Goal: Task Accomplishment & Management: Use online tool/utility

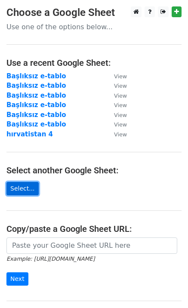
click at [21, 191] on link "Select..." at bounding box center [22, 188] width 32 height 13
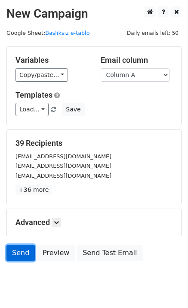
click at [19, 252] on link "Send" at bounding box center [20, 253] width 28 height 16
